Goal: Navigation & Orientation: Understand site structure

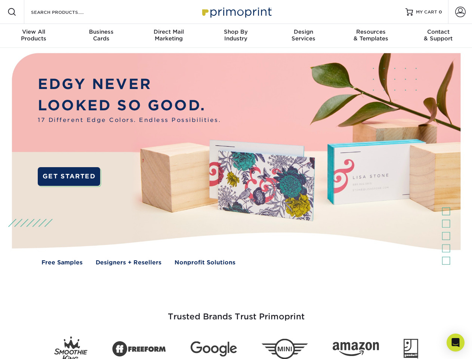
click at [236, 179] on img at bounding box center [235, 164] width 467 height 233
click at [12, 12] on span at bounding box center [11, 11] width 9 height 9
click at [460, 12] on span at bounding box center [460, 12] width 10 height 10
click at [34, 36] on div "View All Products" at bounding box center [33, 34] width 67 height 13
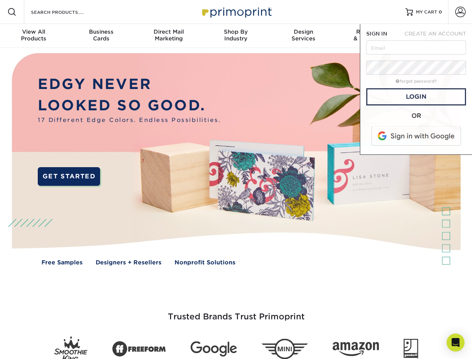
click at [101, 36] on div "Business Cards" at bounding box center [100, 34] width 67 height 13
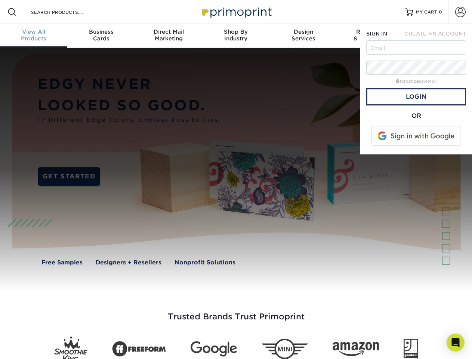
click at [168, 36] on div "Direct Mail Marketing" at bounding box center [168, 34] width 67 height 13
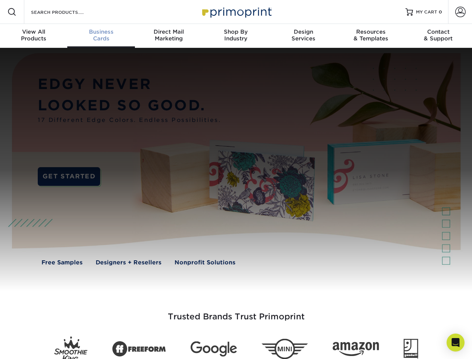
click at [236, 36] on div "Shop By Industry" at bounding box center [235, 34] width 67 height 13
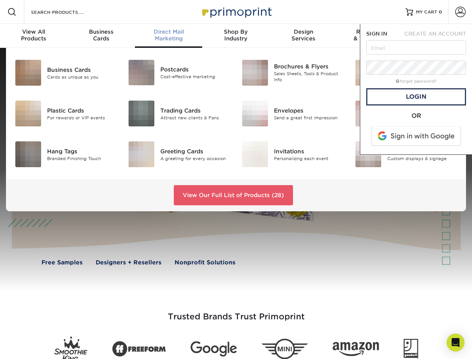
click at [303, 36] on div "Design Services" at bounding box center [303, 34] width 67 height 13
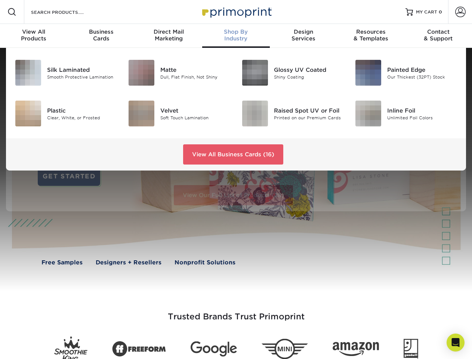
click at [371, 36] on span "SIGN IN" at bounding box center [376, 34] width 21 height 6
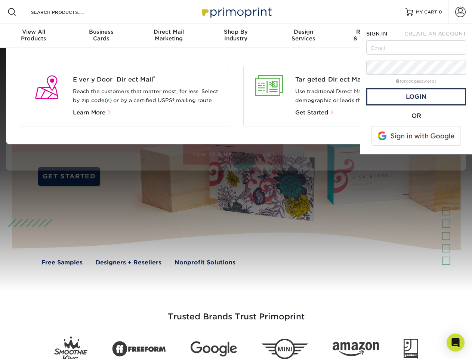
click at [438, 36] on div "Contact & Support" at bounding box center [438, 34] width 67 height 13
